Goal: Communication & Community: Connect with others

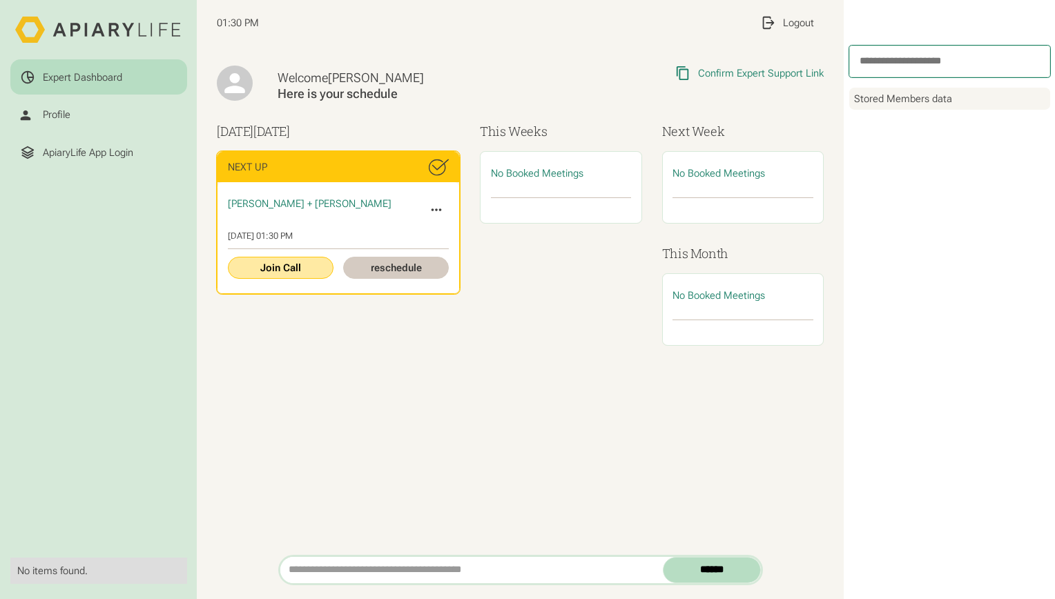
click at [272, 268] on link "Join Call" at bounding box center [281, 267] width 106 height 21
